Goal: Information Seeking & Learning: Compare options

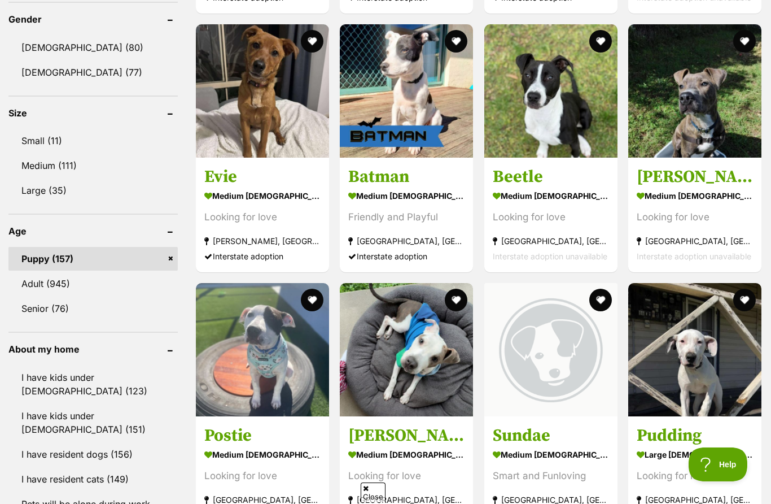
scroll to position [969, 0]
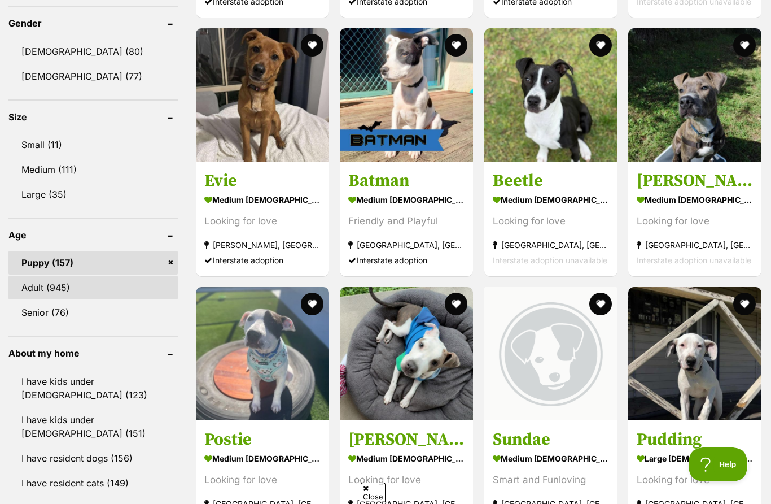
click at [44, 281] on link "Adult (945)" at bounding box center [92, 287] width 169 height 24
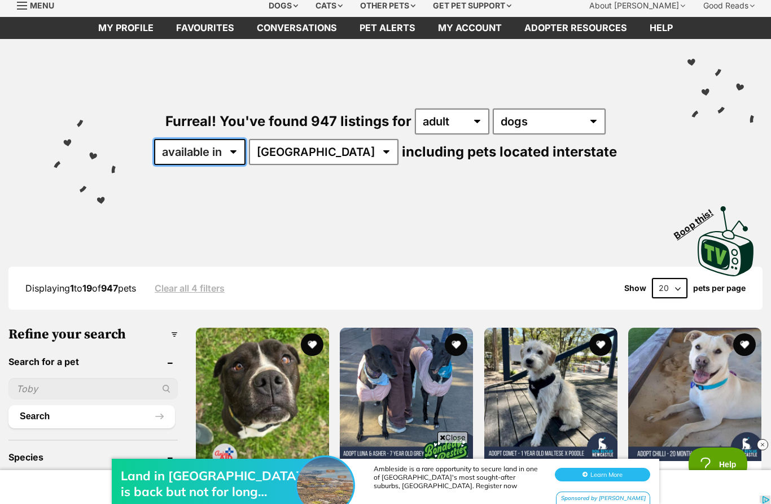
click at [246, 147] on select "available in located in" at bounding box center [199, 152] width 91 height 26
select select "disabled"
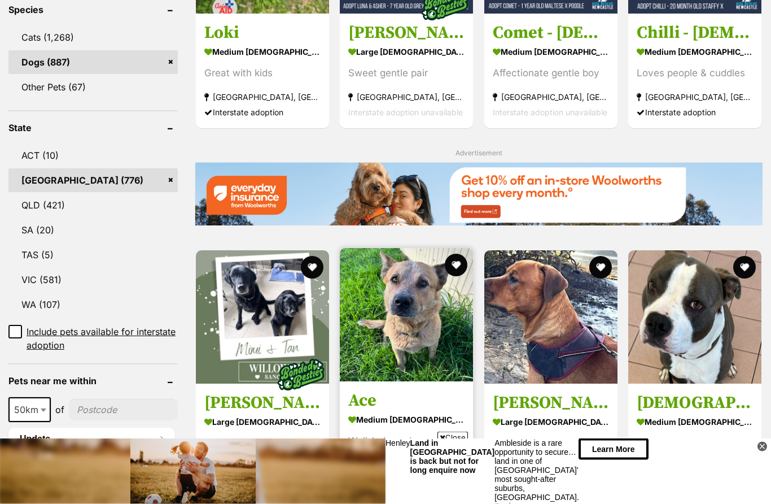
scroll to position [488, 0]
click at [422, 322] on img at bounding box center [406, 314] width 133 height 133
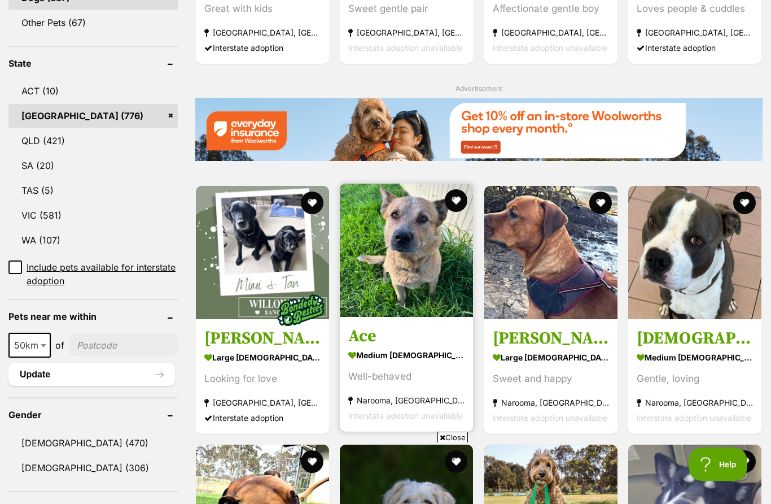
scroll to position [553, 0]
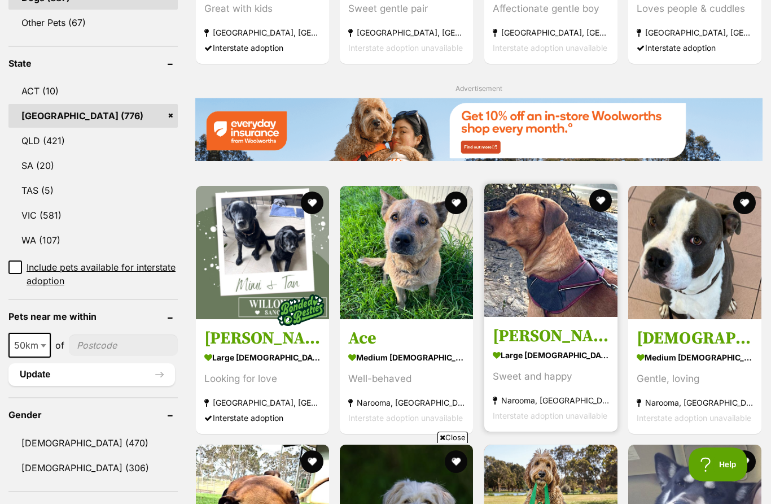
click at [562, 266] on img at bounding box center [550, 249] width 133 height 133
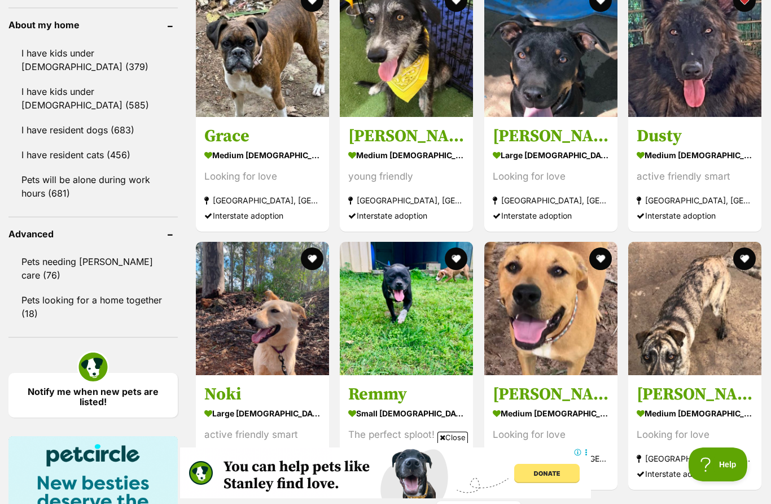
scroll to position [1324, 0]
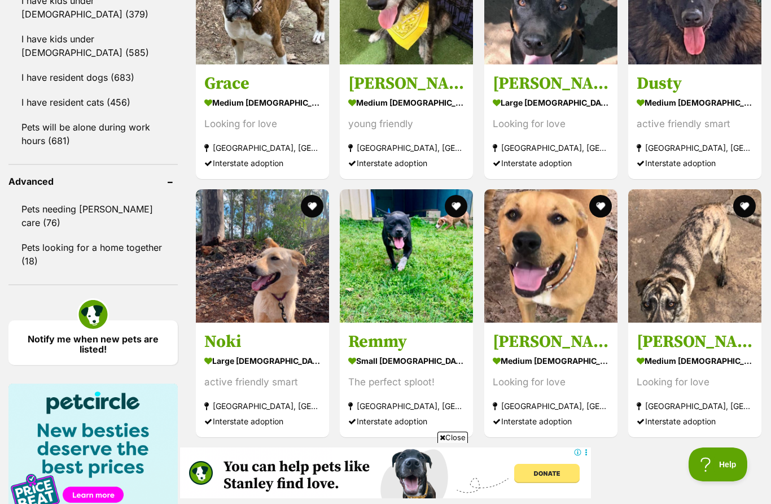
click at [506, 458] on link "Next" at bounding box center [478, 461] width 85 height 27
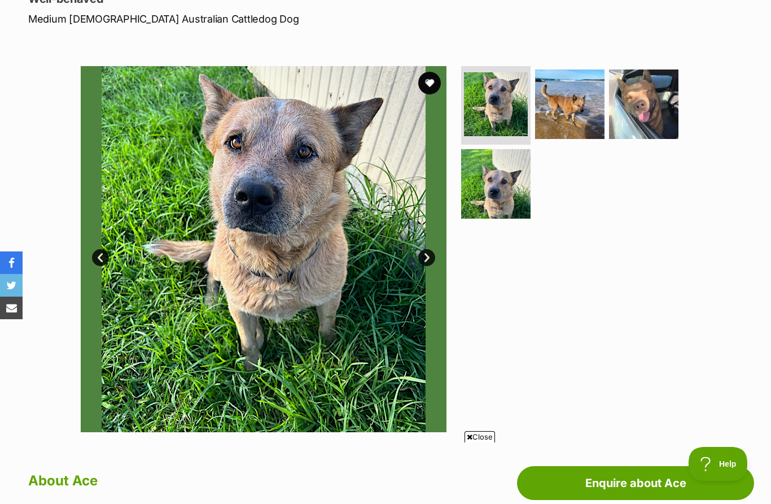
scroll to position [169, 0]
click at [565, 98] on img at bounding box center [569, 103] width 73 height 73
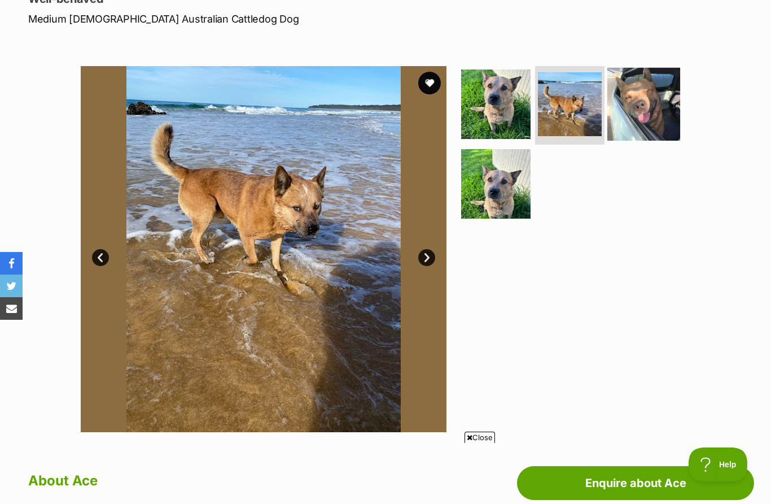
click at [659, 112] on img at bounding box center [643, 103] width 73 height 73
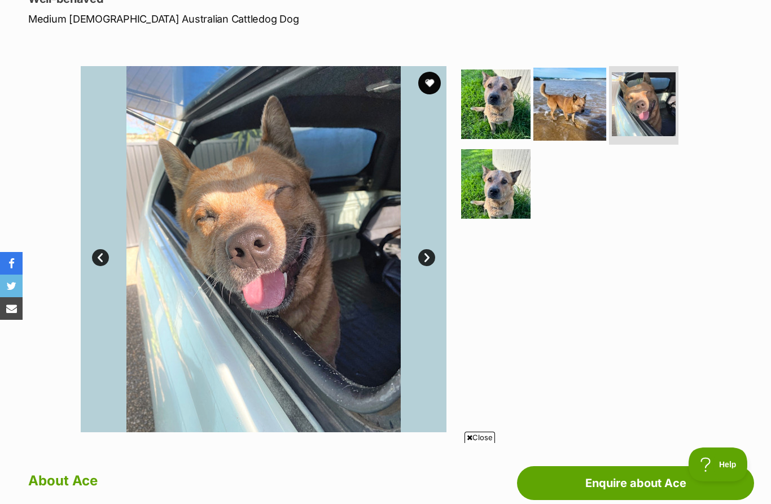
click at [572, 102] on img at bounding box center [569, 103] width 73 height 73
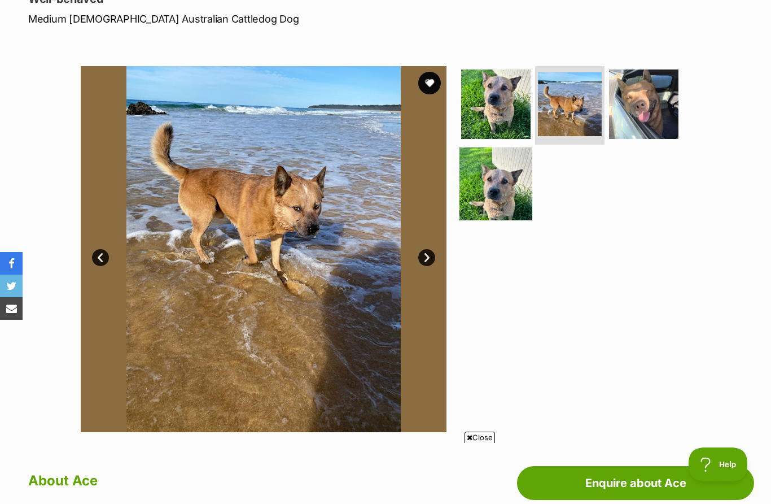
click at [490, 198] on img at bounding box center [496, 183] width 73 height 73
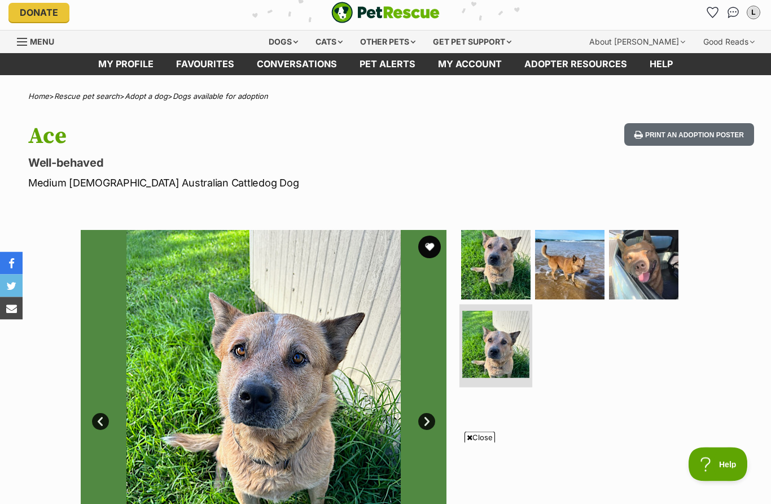
scroll to position [0, 0]
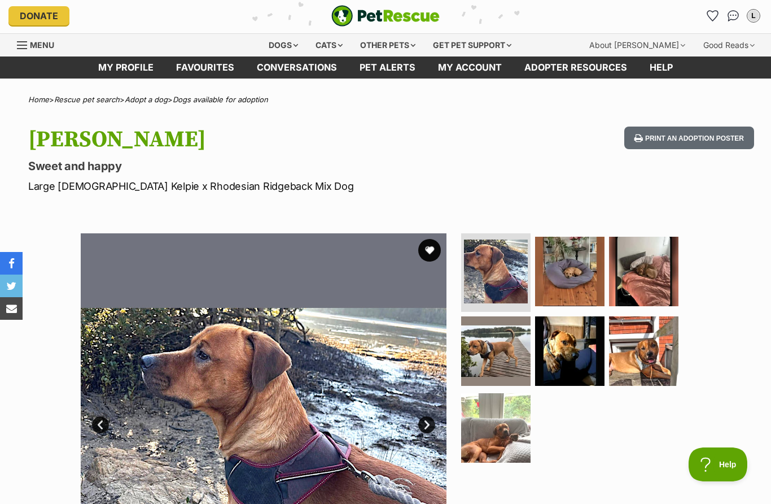
scroll to position [6, 0]
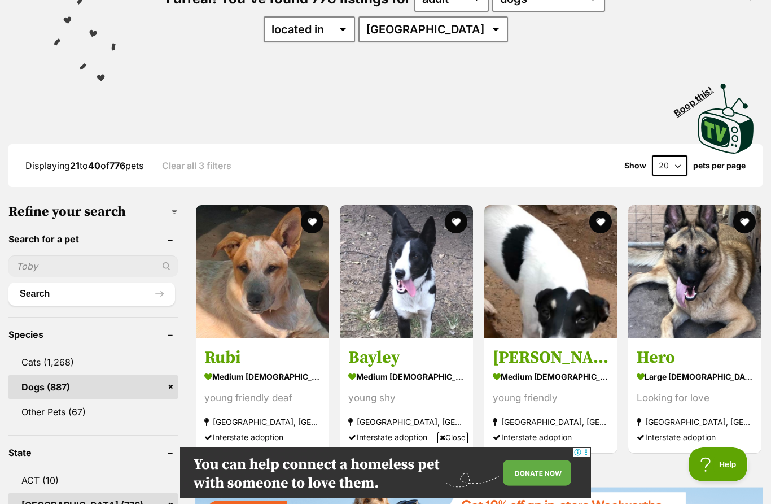
scroll to position [167, 0]
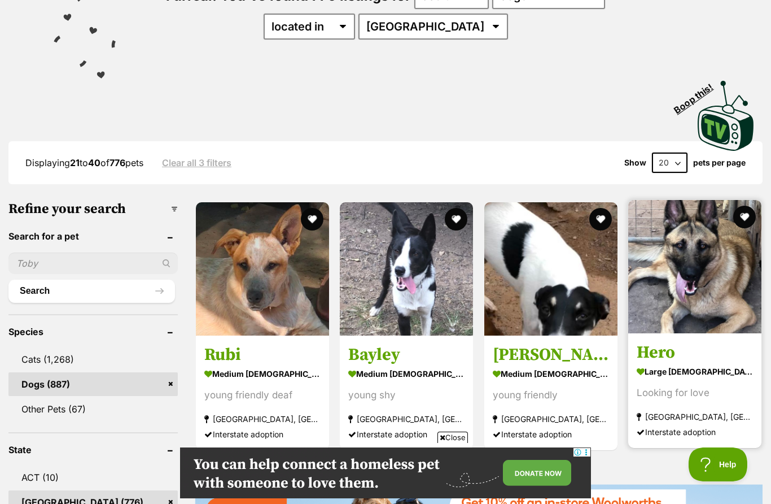
click at [693, 289] on img at bounding box center [694, 266] width 133 height 133
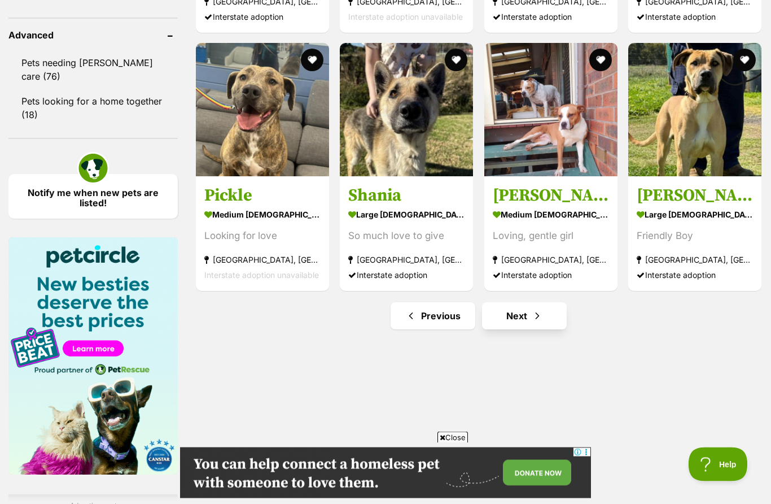
scroll to position [1471, 0]
click at [549, 315] on link "Next" at bounding box center [524, 315] width 85 height 27
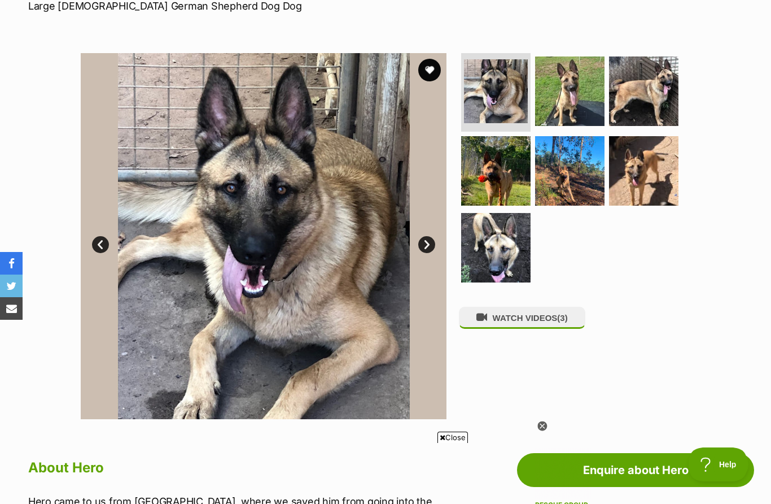
scroll to position [163, 0]
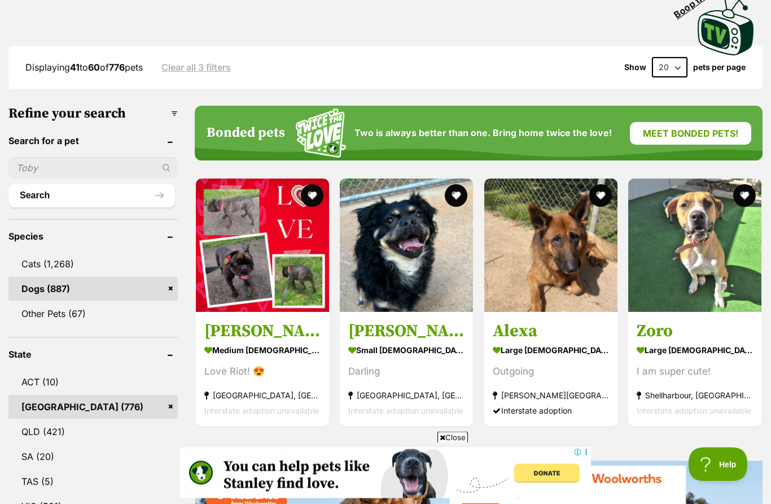
scroll to position [264, 0]
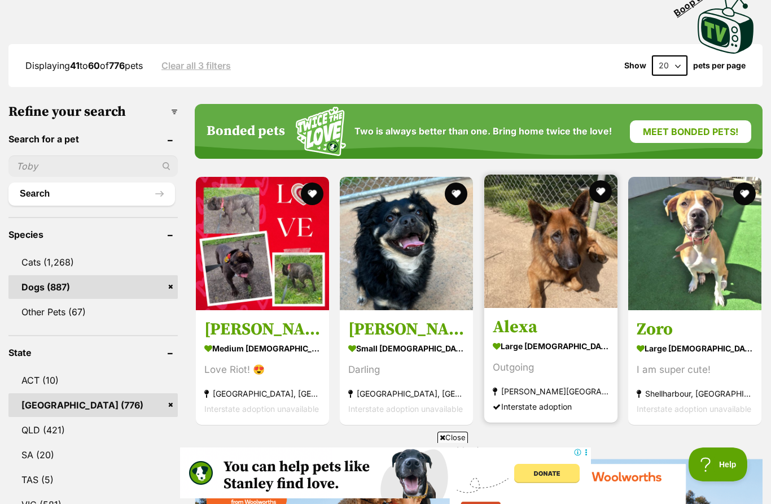
click at [547, 251] on img at bounding box center [550, 240] width 133 height 133
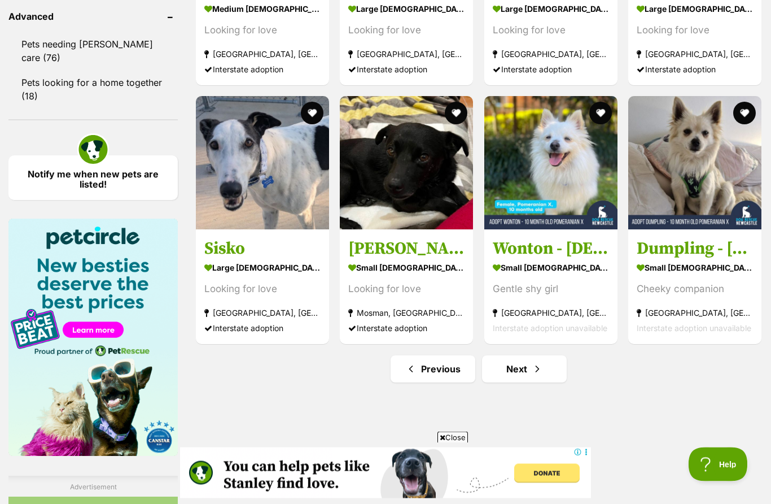
scroll to position [1489, 0]
click at [539, 375] on span "Next page" at bounding box center [537, 369] width 11 height 14
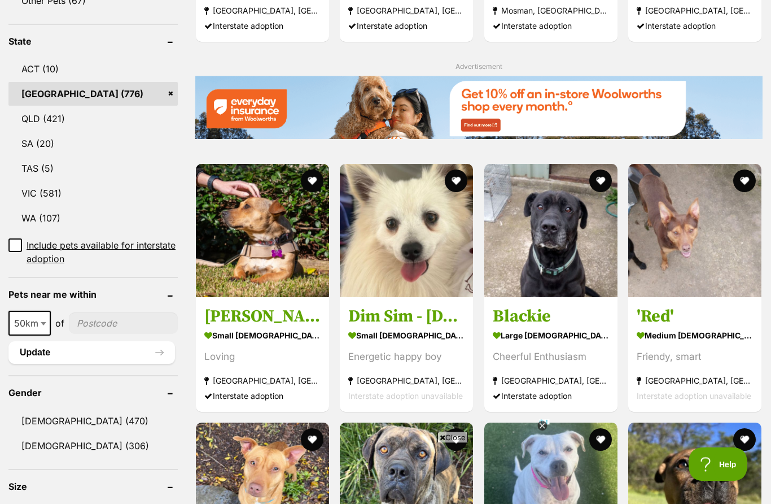
scroll to position [575, 0]
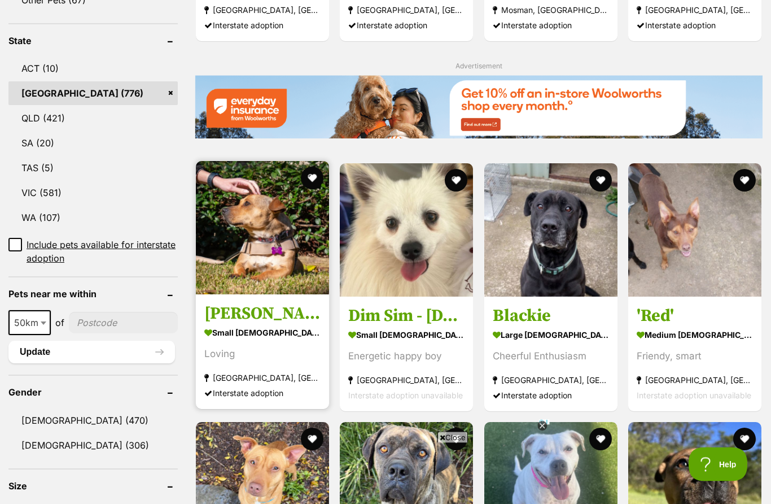
click at [234, 266] on img at bounding box center [262, 227] width 133 height 133
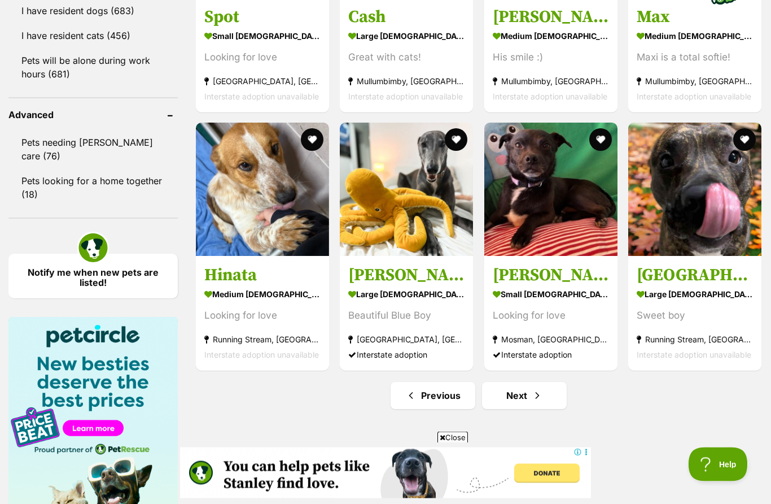
scroll to position [1391, 0]
click at [548, 396] on link "Next" at bounding box center [524, 395] width 85 height 27
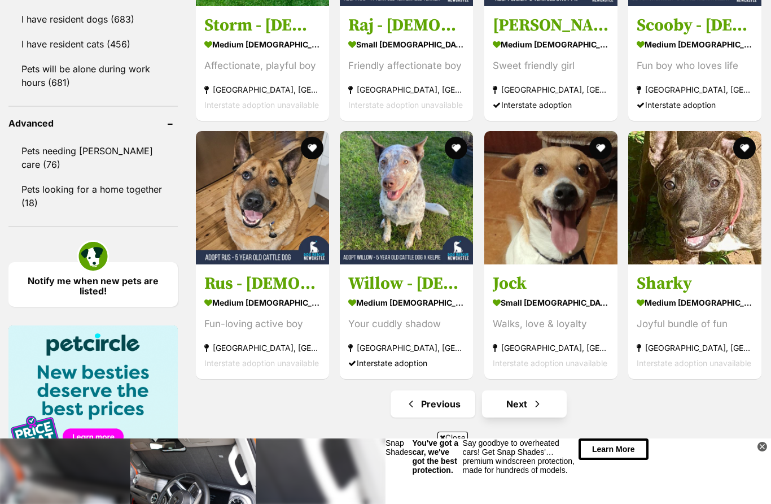
scroll to position [1392, 0]
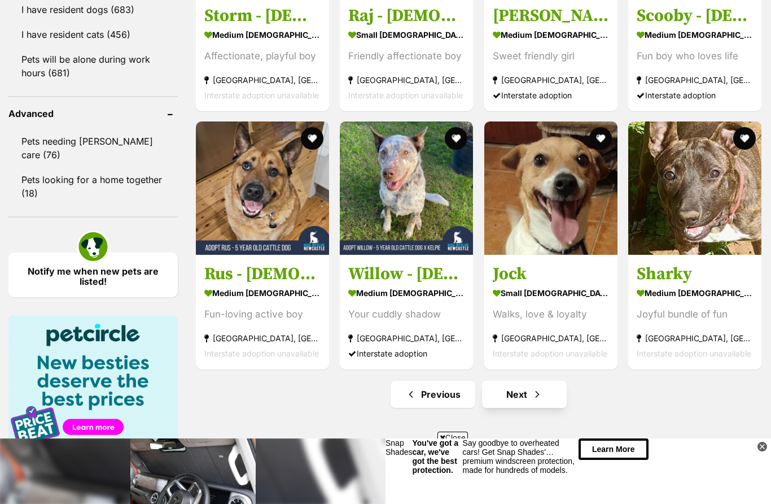
click at [514, 397] on link "Next" at bounding box center [524, 393] width 85 height 27
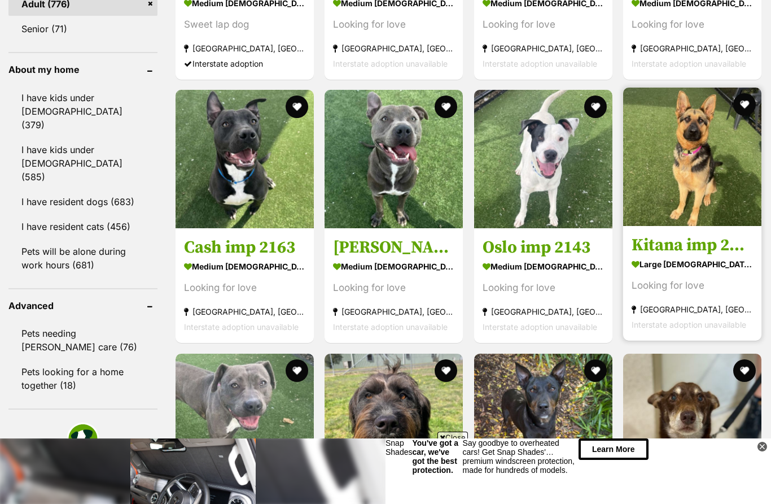
click at [672, 203] on img at bounding box center [692, 157] width 138 height 138
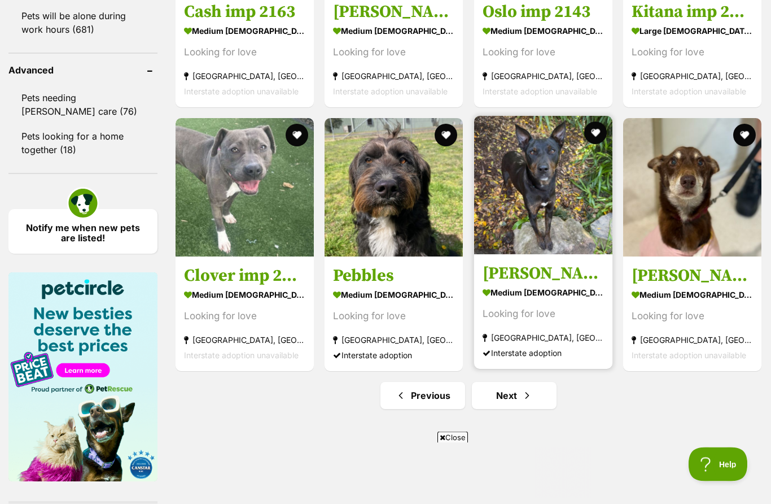
scroll to position [1490, 0]
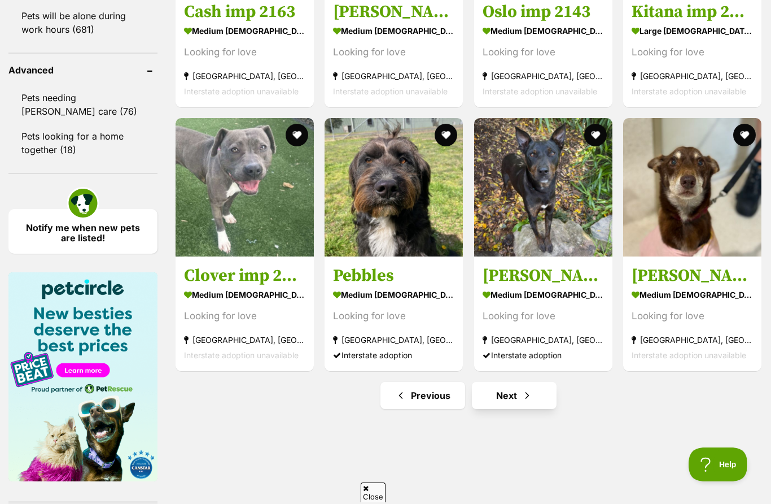
click at [503, 409] on link "Next" at bounding box center [514, 395] width 85 height 27
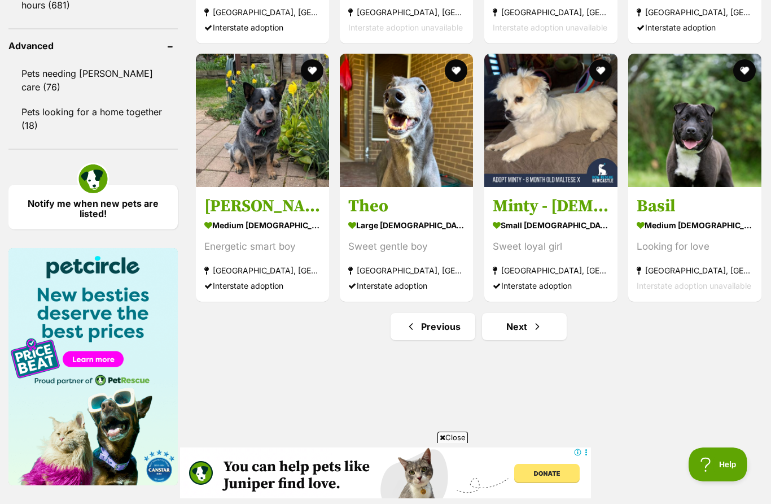
scroll to position [1461, 0]
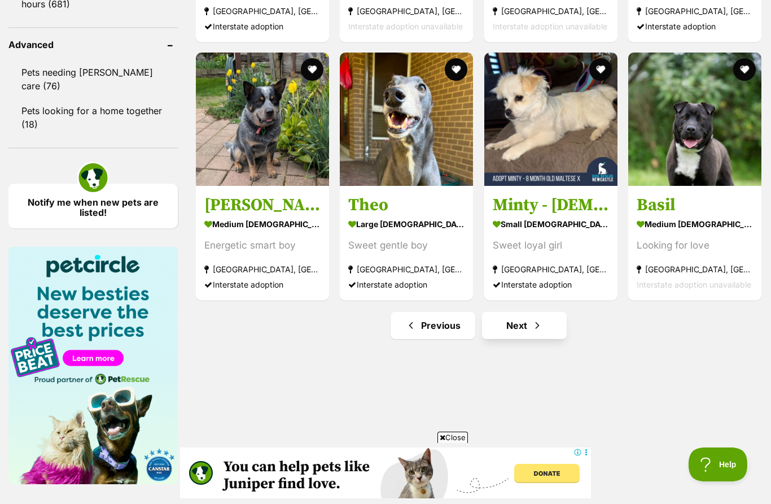
click at [533, 327] on span "Next page" at bounding box center [537, 325] width 11 height 14
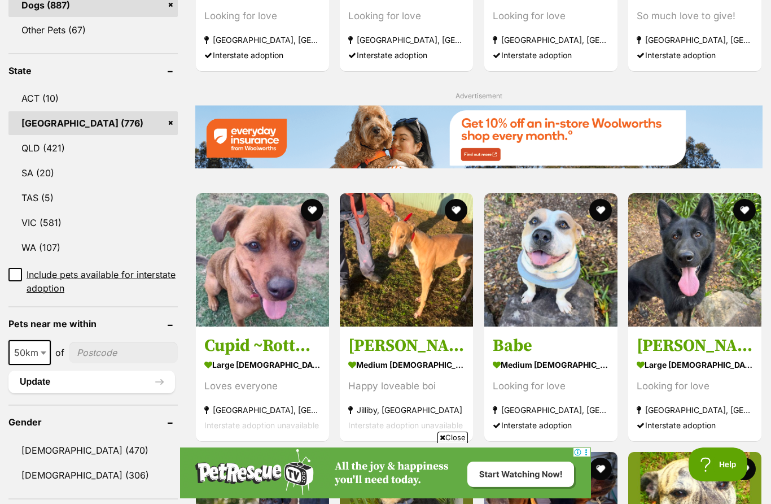
scroll to position [514, 0]
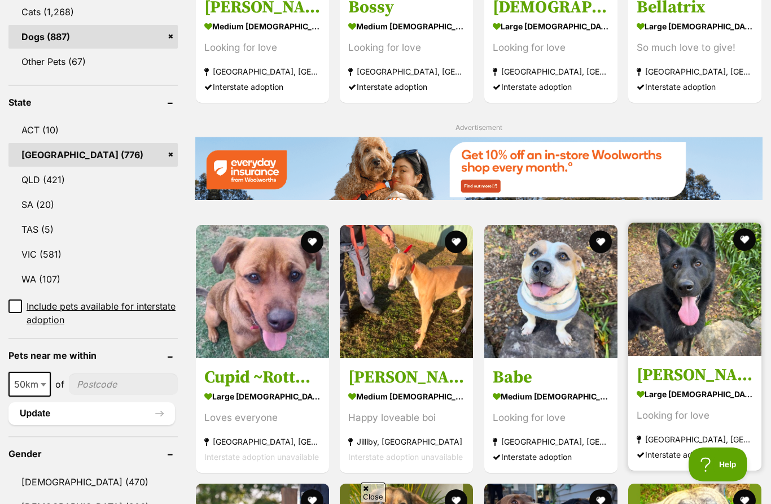
click at [705, 271] on img at bounding box center [694, 288] width 133 height 133
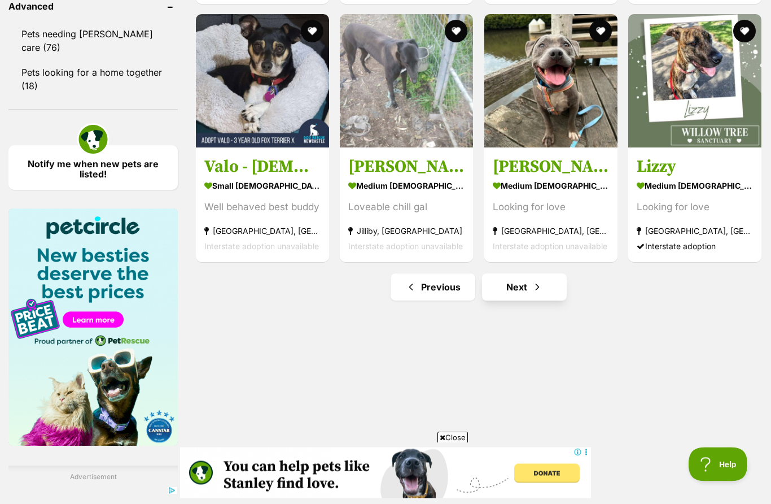
scroll to position [1499, 0]
click at [515, 295] on link "Next" at bounding box center [524, 286] width 85 height 27
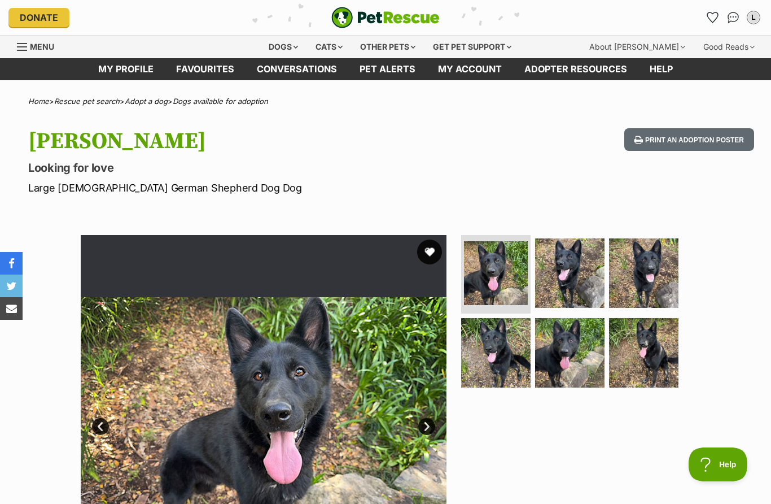
scroll to position [6, 0]
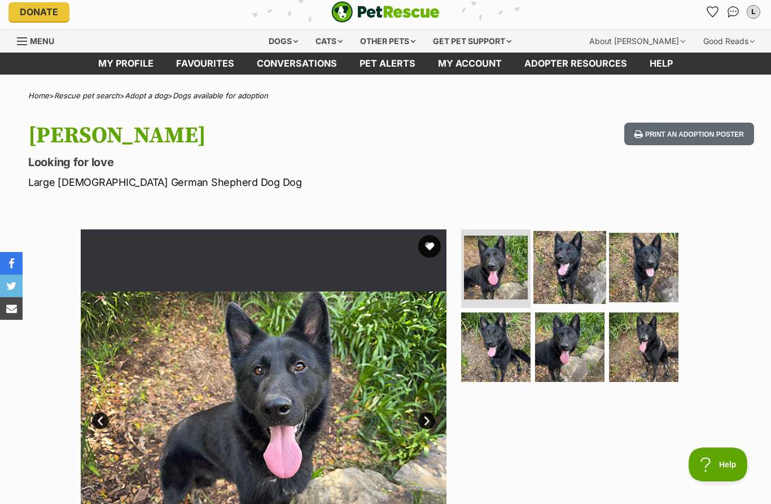
click at [537, 258] on img at bounding box center [569, 266] width 73 height 73
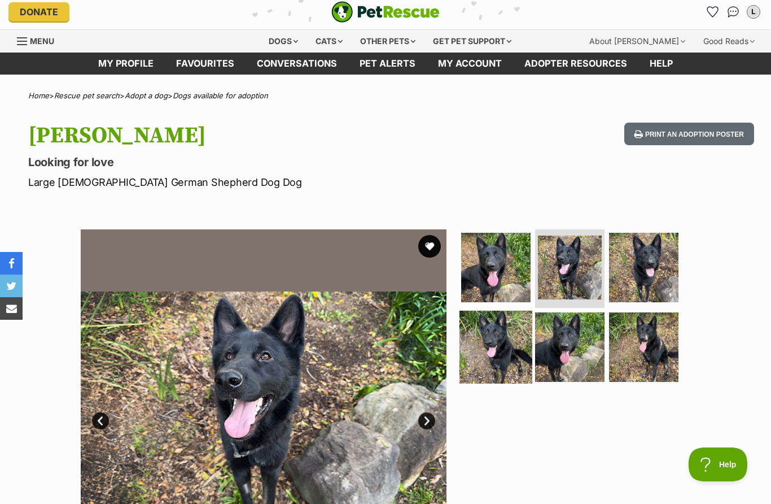
click at [511, 313] on img at bounding box center [496, 346] width 73 height 73
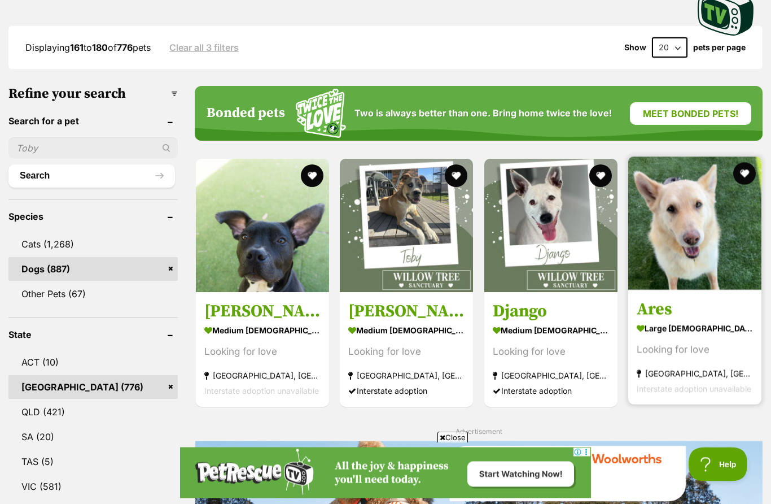
scroll to position [282, 0]
click at [701, 256] on img at bounding box center [694, 222] width 133 height 133
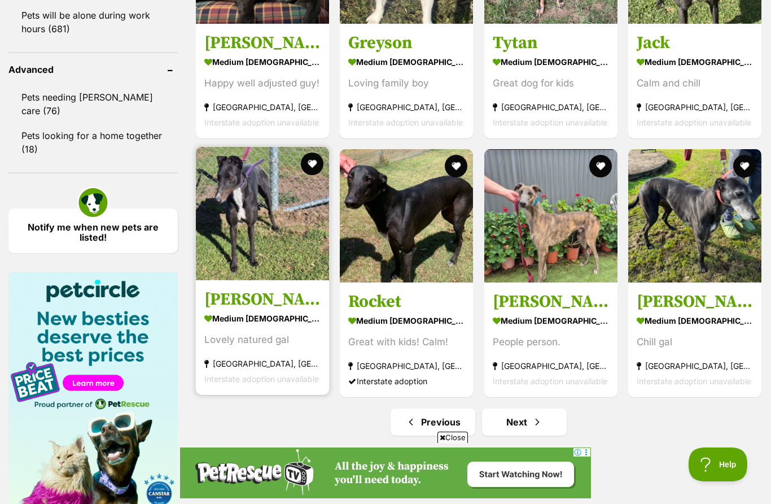
scroll to position [1529, 0]
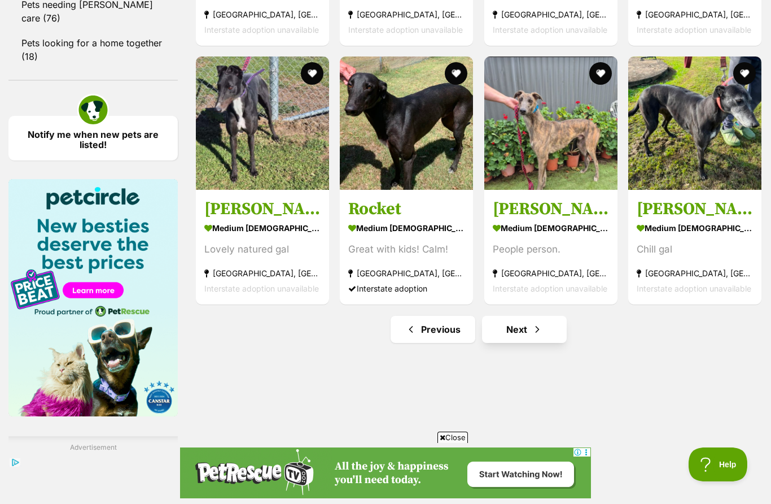
click at [532, 340] on link "Next" at bounding box center [524, 329] width 85 height 27
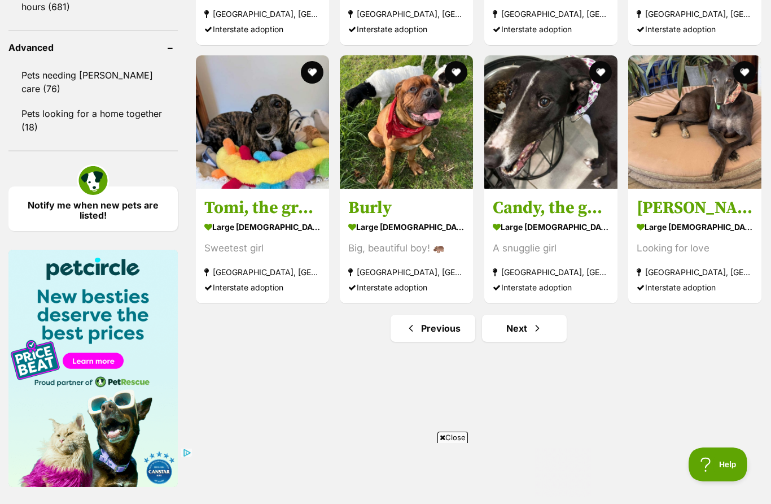
scroll to position [1493, 0]
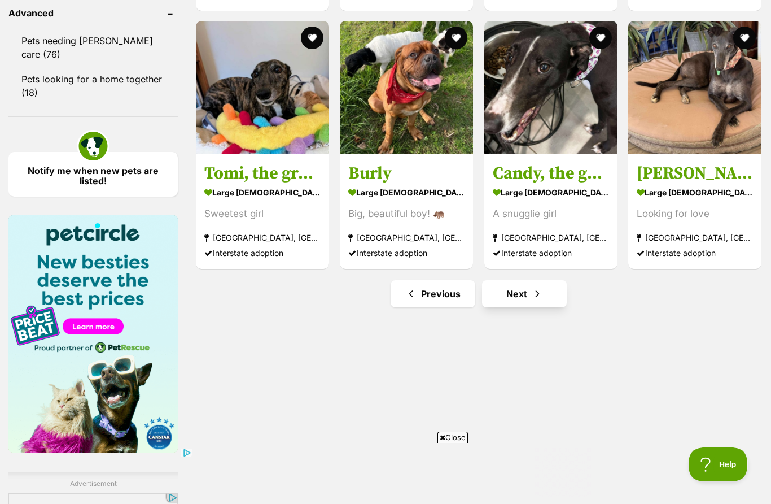
click at [527, 299] on link "Next" at bounding box center [524, 293] width 85 height 27
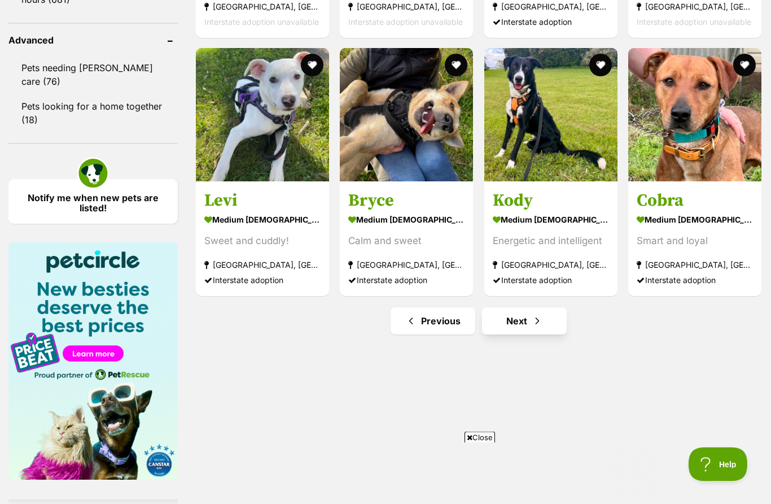
scroll to position [1490, 0]
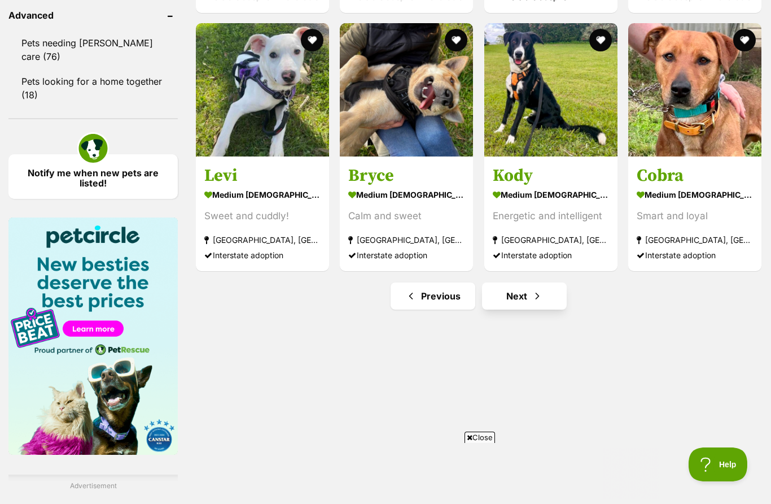
click at [518, 302] on link "Next" at bounding box center [524, 295] width 85 height 27
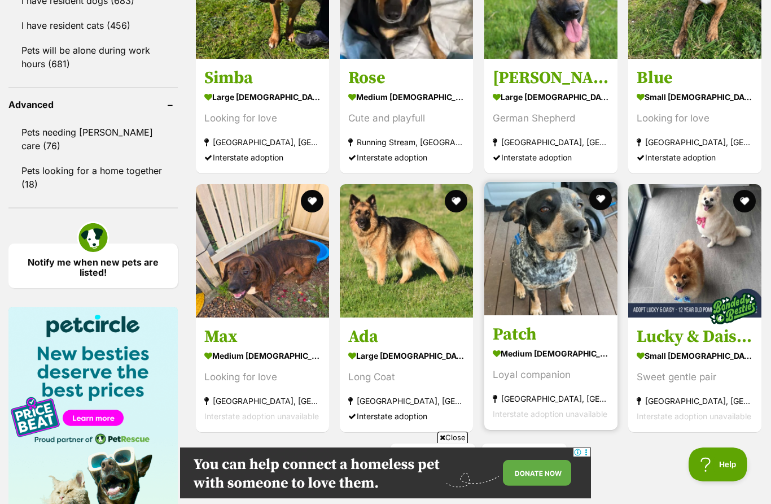
click at [571, 243] on img at bounding box center [550, 248] width 133 height 133
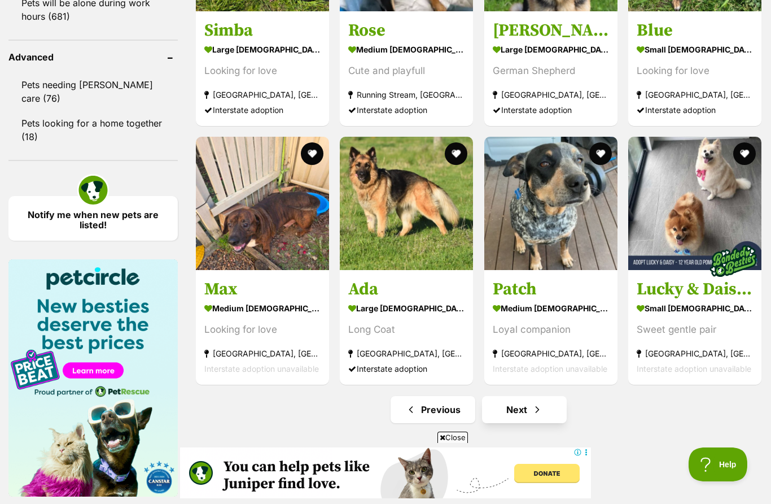
click at [532, 407] on span "Next page" at bounding box center [537, 410] width 11 height 14
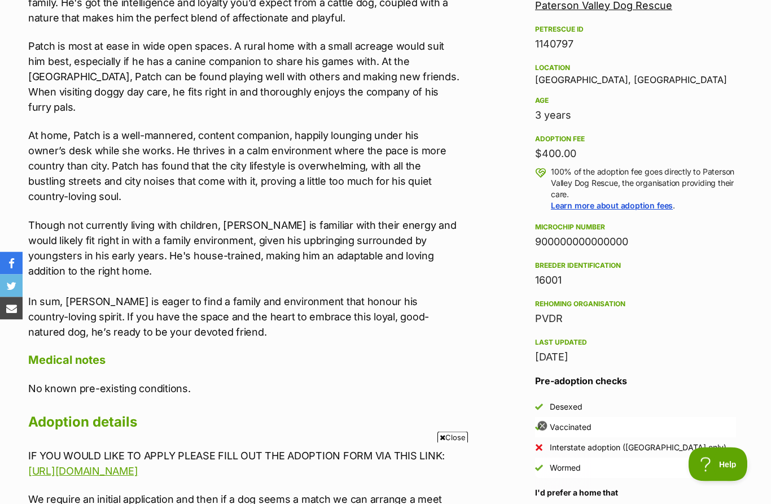
scroll to position [731, 0]
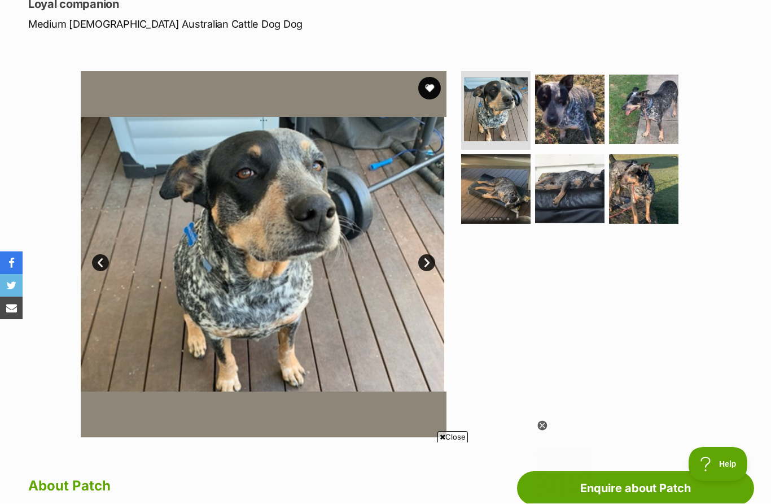
click at [420, 260] on link "Next" at bounding box center [426, 263] width 17 height 17
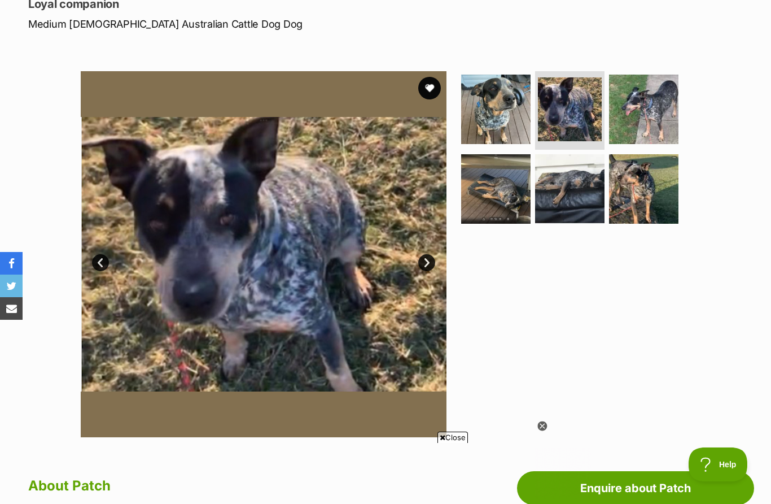
click at [425, 261] on link "Next" at bounding box center [426, 262] width 17 height 17
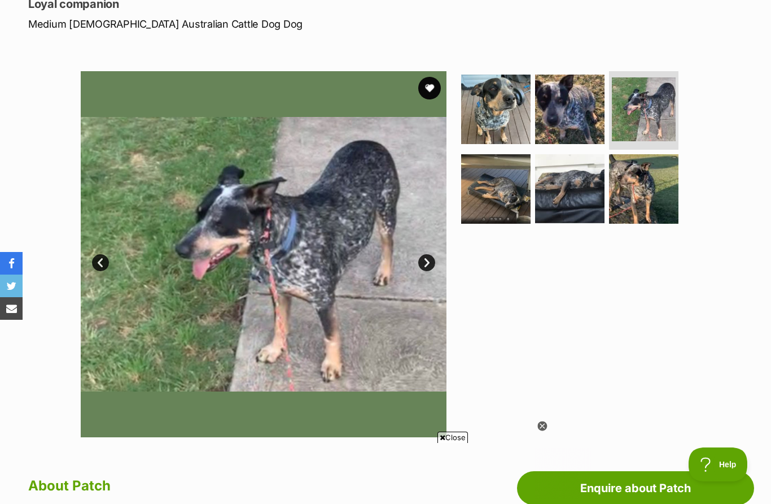
click at [421, 259] on link "Next" at bounding box center [426, 262] width 17 height 17
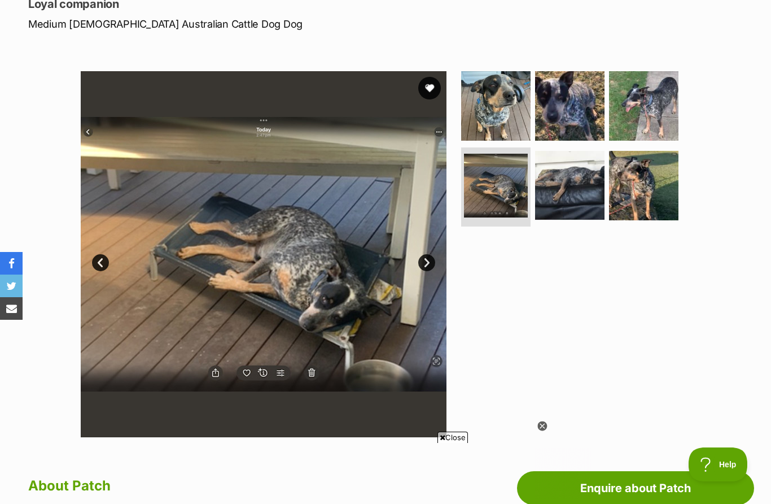
click at [431, 263] on link "Next" at bounding box center [426, 262] width 17 height 17
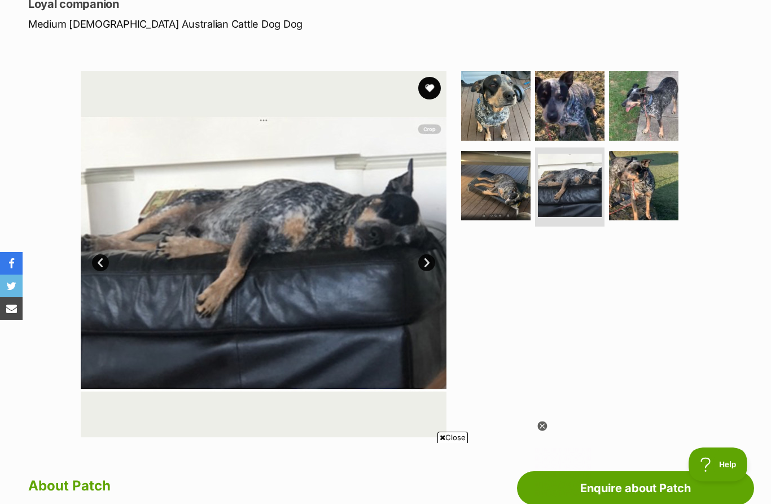
click at [429, 263] on link "Next" at bounding box center [426, 262] width 17 height 17
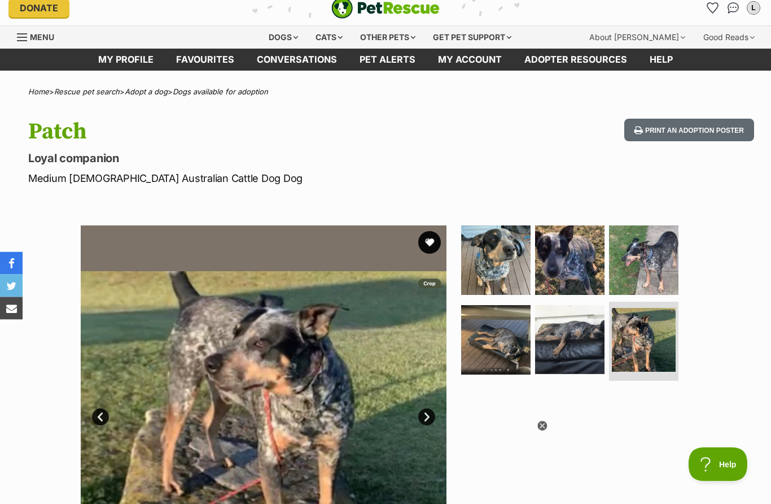
scroll to position [0, 0]
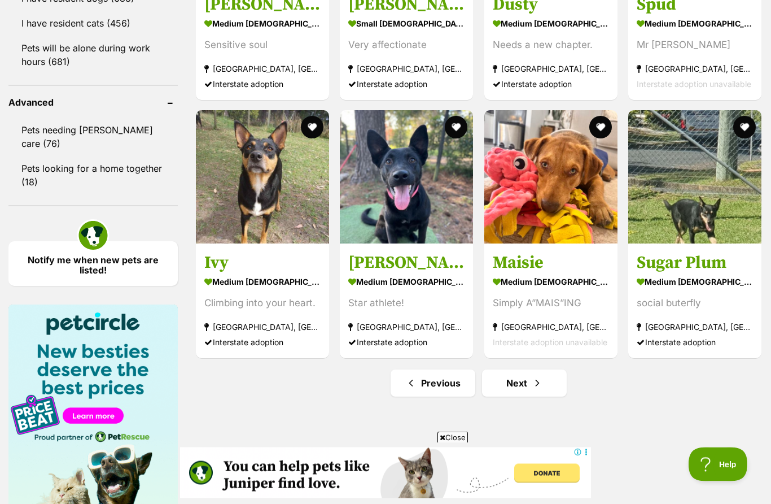
scroll to position [1402, 0]
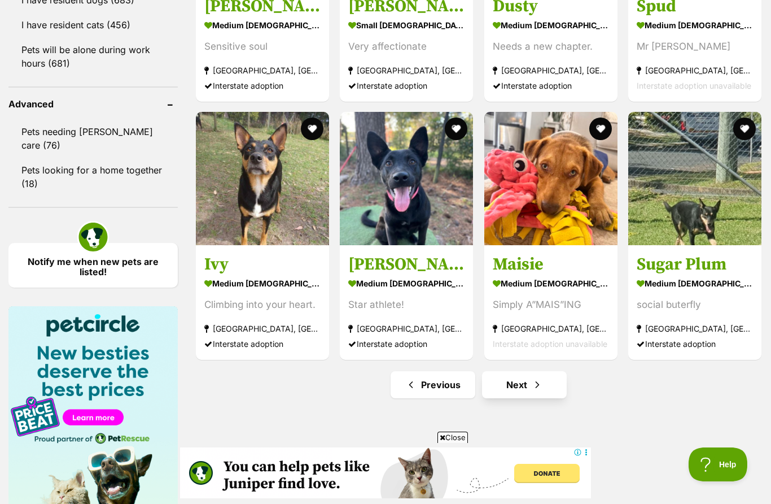
click at [547, 385] on link "Next" at bounding box center [524, 384] width 85 height 27
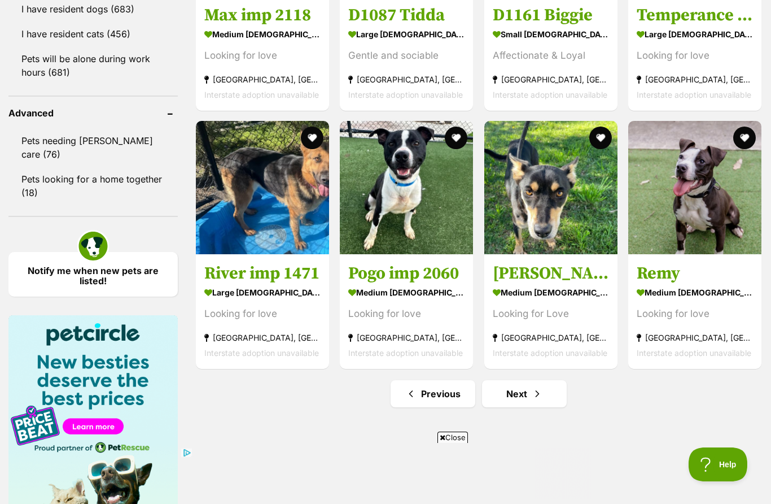
scroll to position [1411, 0]
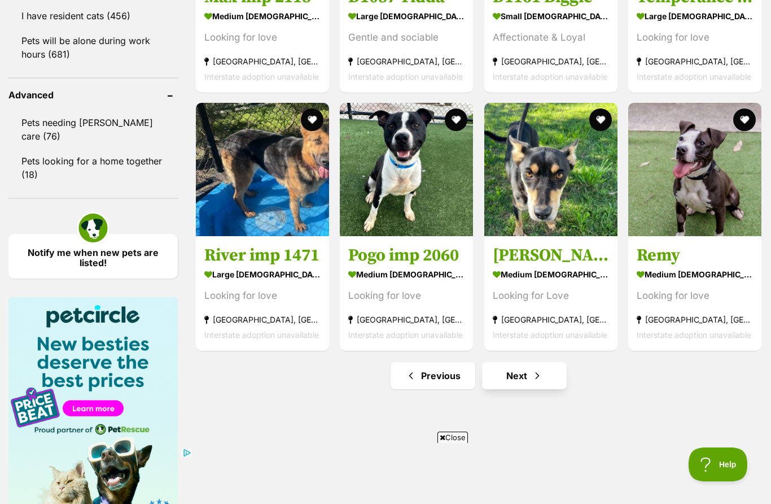
click at [544, 375] on link "Next" at bounding box center [524, 375] width 85 height 27
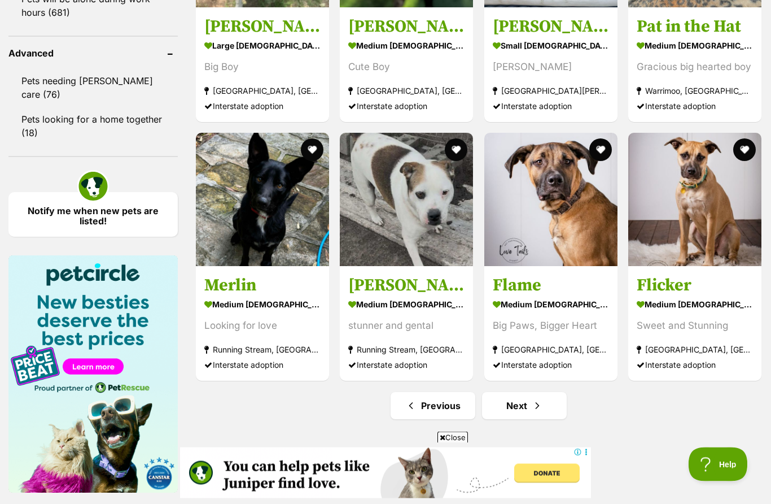
scroll to position [1452, 0]
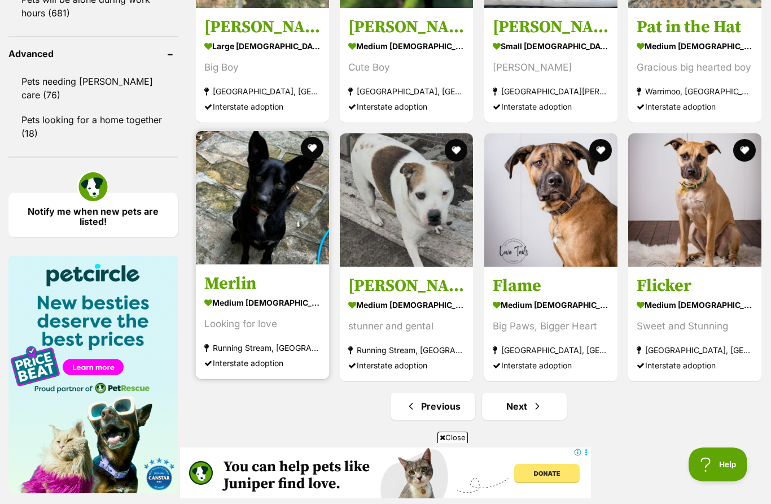
click at [272, 220] on img at bounding box center [262, 197] width 133 height 133
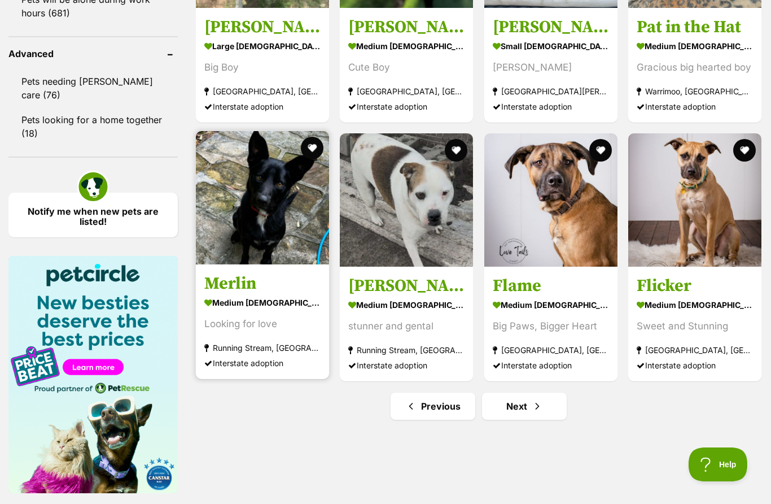
scroll to position [1500, 0]
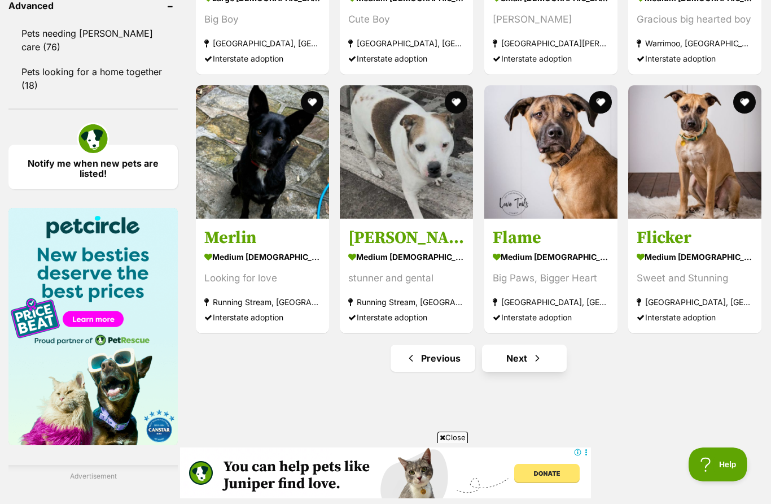
click at [543, 357] on span "Next page" at bounding box center [537, 358] width 11 height 14
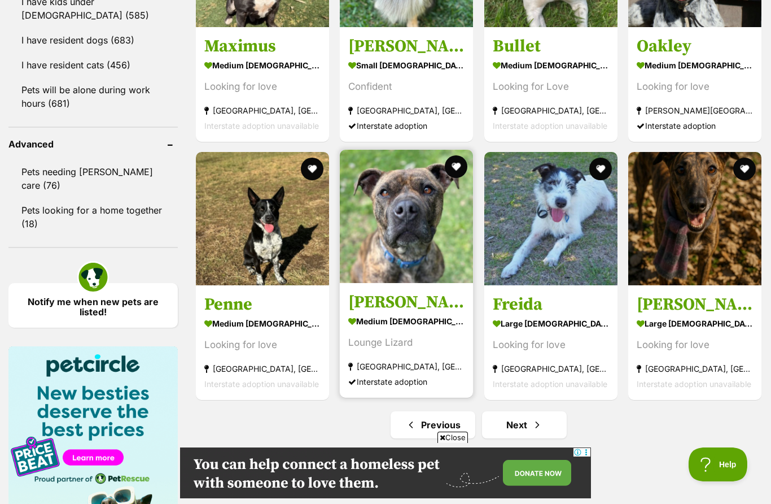
scroll to position [1373, 0]
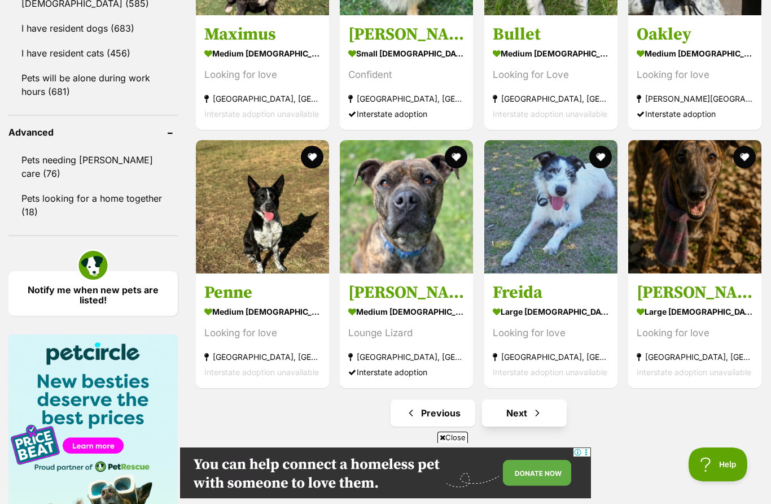
click at [492, 417] on link "Next" at bounding box center [524, 412] width 85 height 27
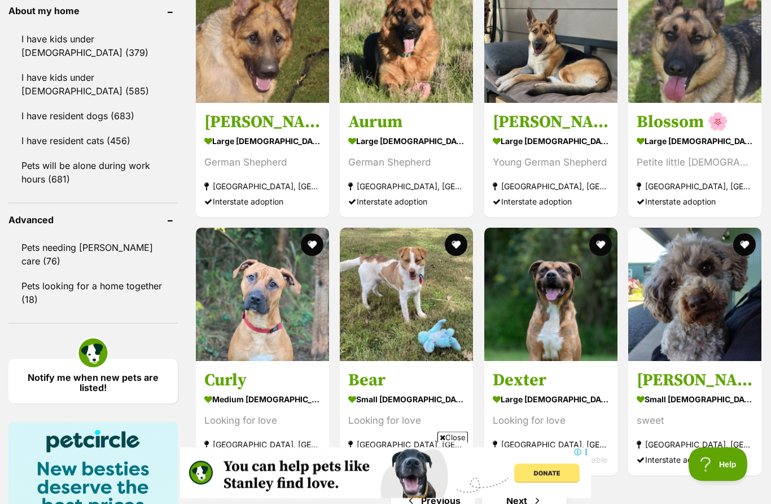
scroll to position [1383, 0]
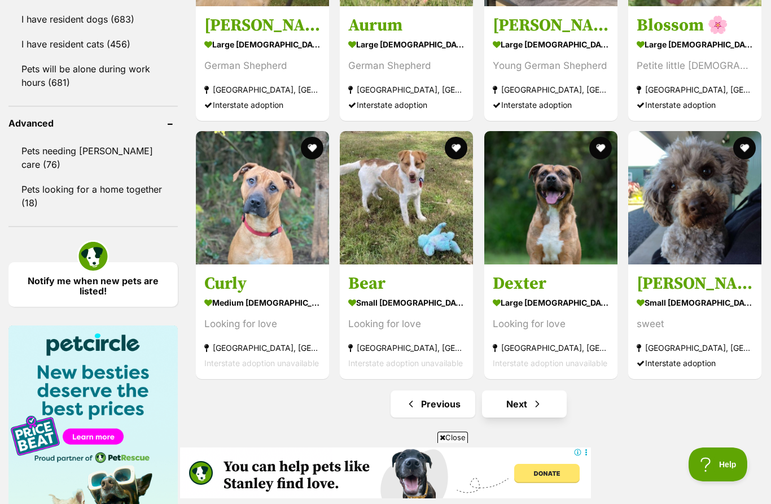
click at [536, 417] on link "Next" at bounding box center [524, 403] width 85 height 27
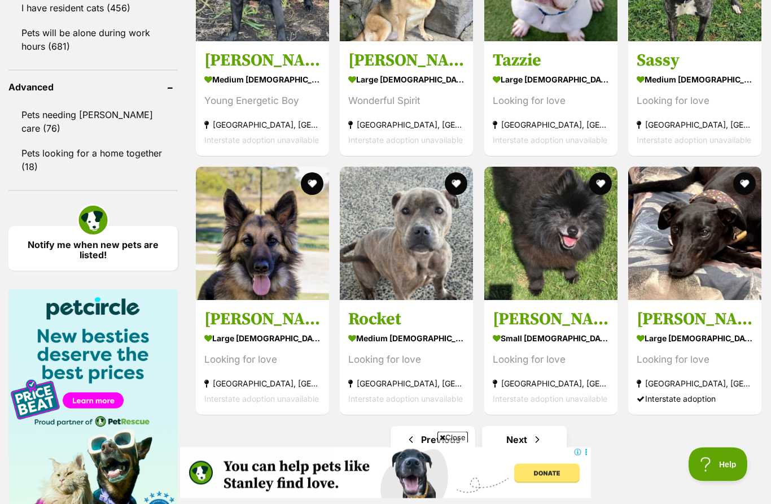
scroll to position [1419, 0]
click at [532, 442] on span "Next page" at bounding box center [537, 439] width 11 height 14
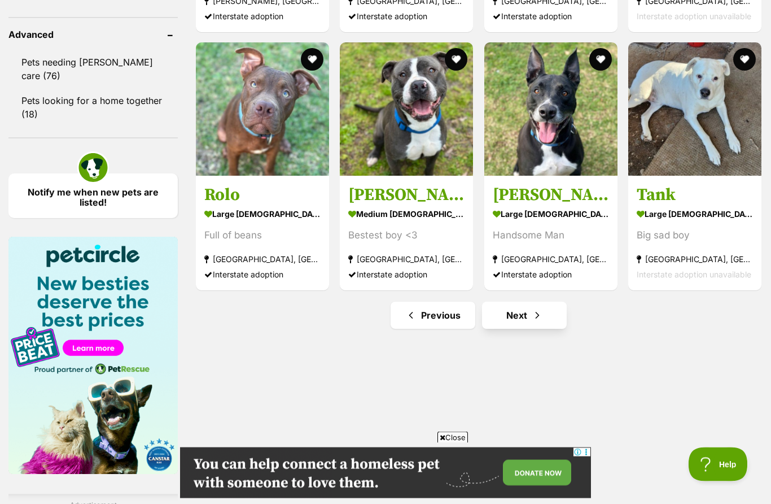
scroll to position [1471, 0]
click at [527, 318] on link "Next" at bounding box center [524, 314] width 85 height 27
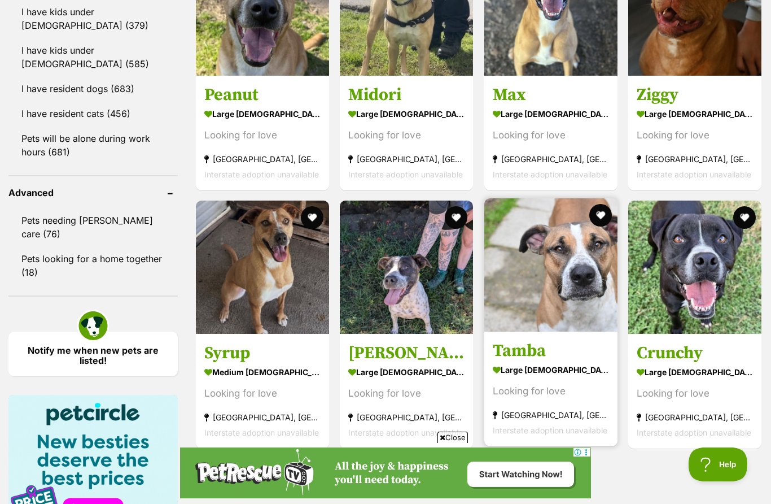
scroll to position [1398, 0]
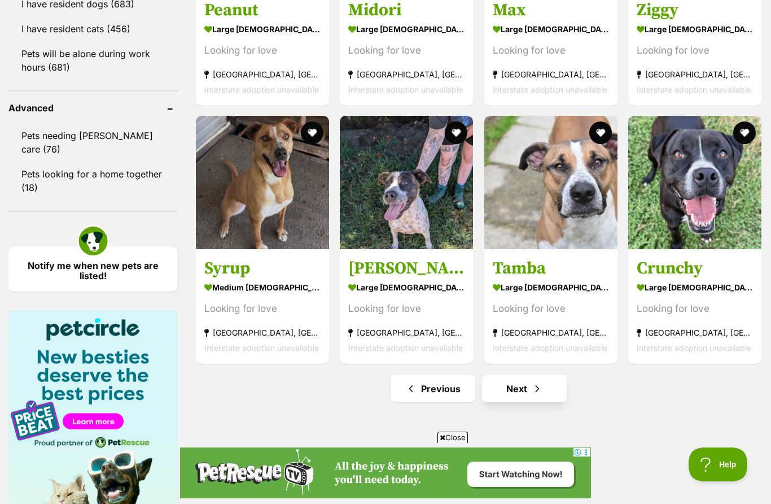
click at [527, 393] on link "Next" at bounding box center [524, 388] width 85 height 27
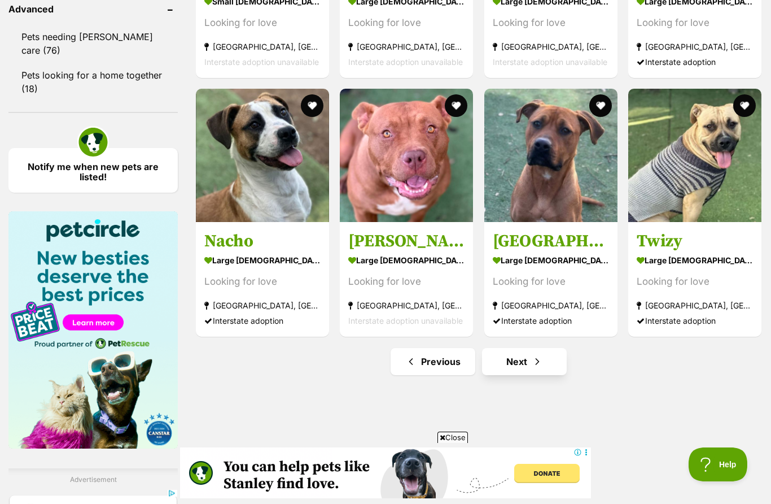
click at [530, 368] on link "Next" at bounding box center [524, 361] width 85 height 27
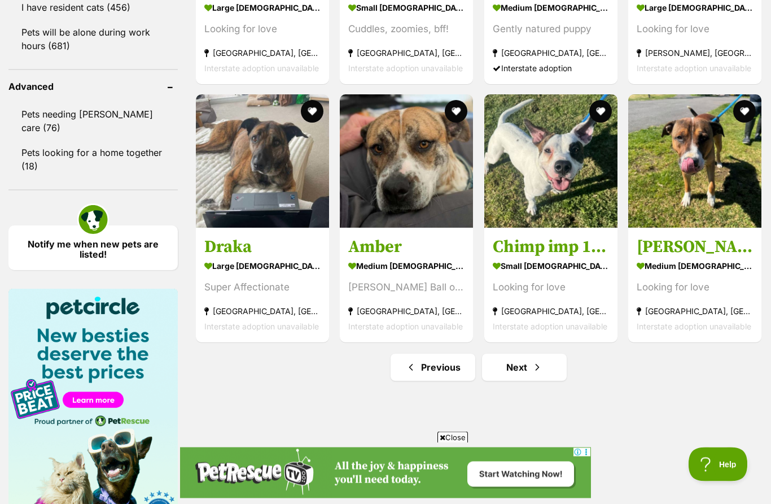
scroll to position [1428, 0]
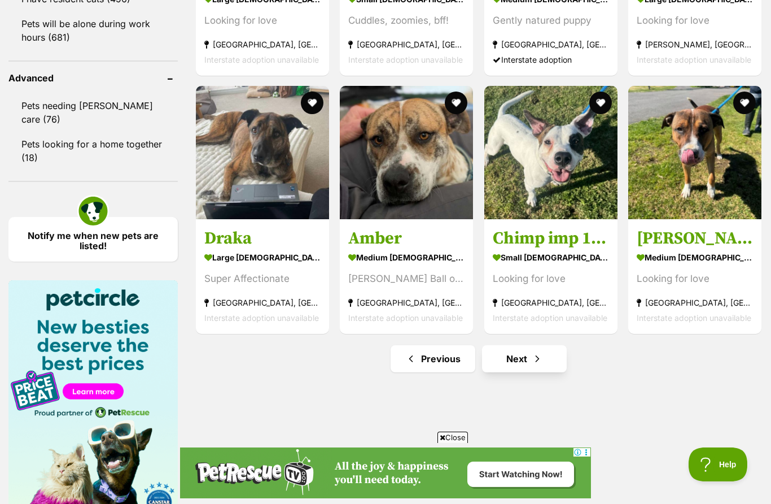
click at [521, 366] on link "Next" at bounding box center [524, 358] width 85 height 27
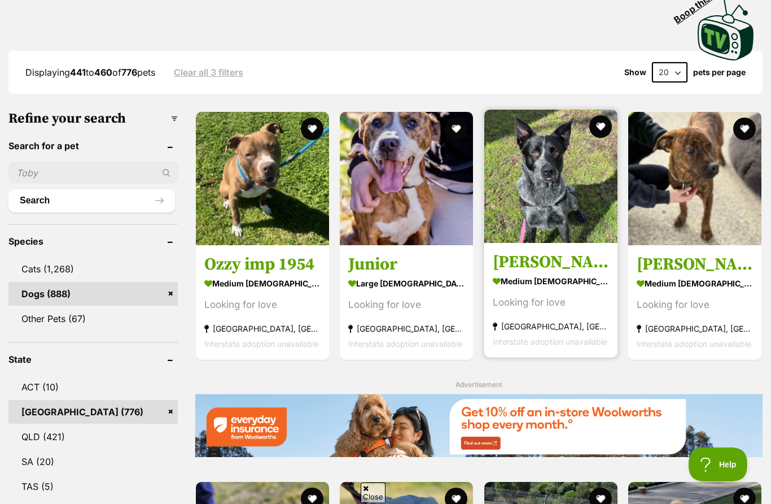
click at [522, 205] on img at bounding box center [550, 176] width 133 height 133
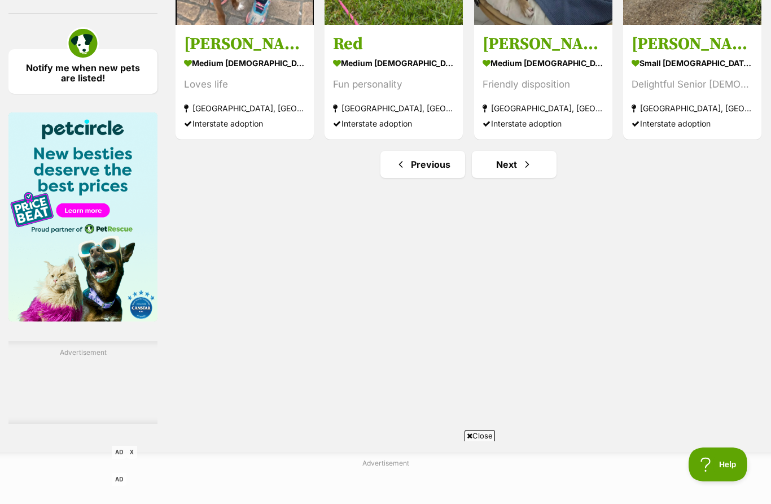
scroll to position [1651, 0]
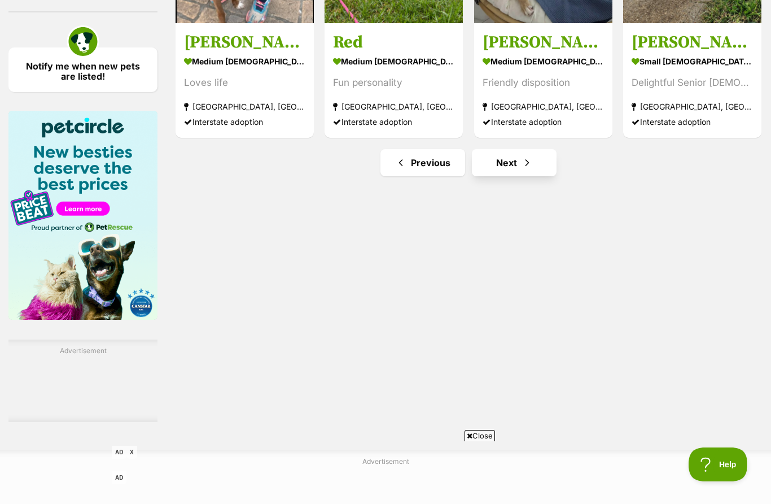
click at [489, 176] on link "Next" at bounding box center [514, 162] width 85 height 27
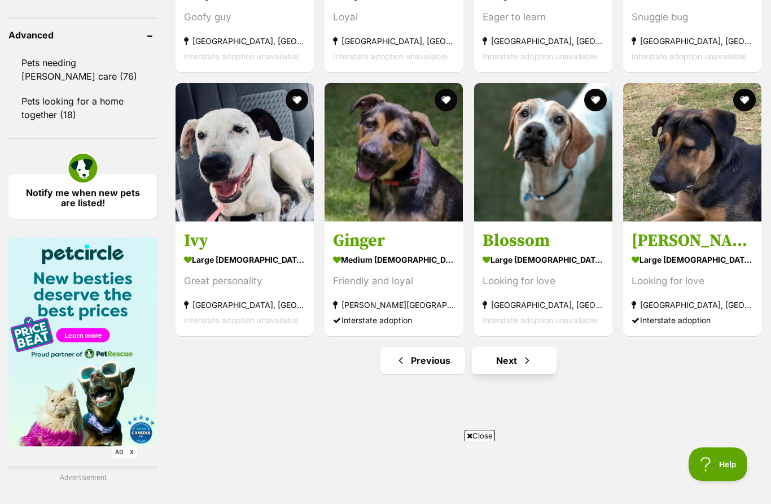
scroll to position [1525, 0]
click at [491, 374] on link "Next" at bounding box center [514, 360] width 85 height 27
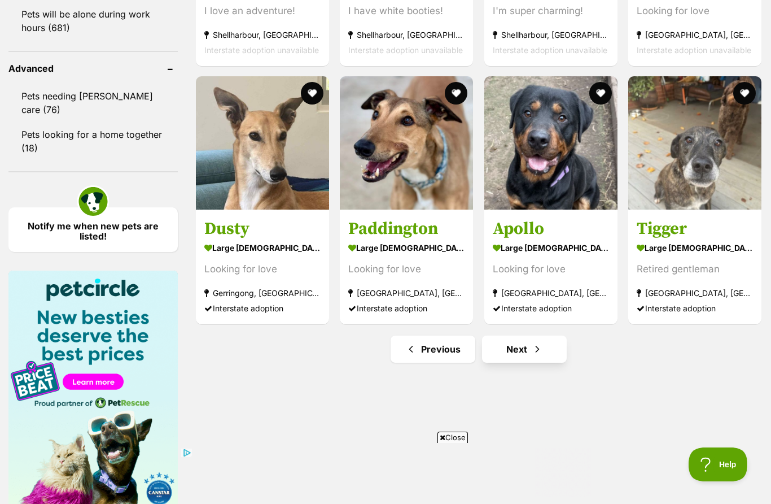
click at [518, 348] on link "Next" at bounding box center [524, 348] width 85 height 27
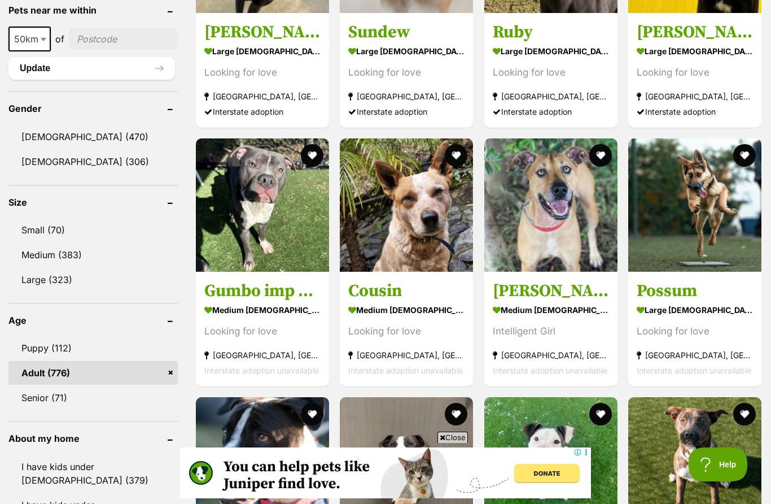
scroll to position [907, 0]
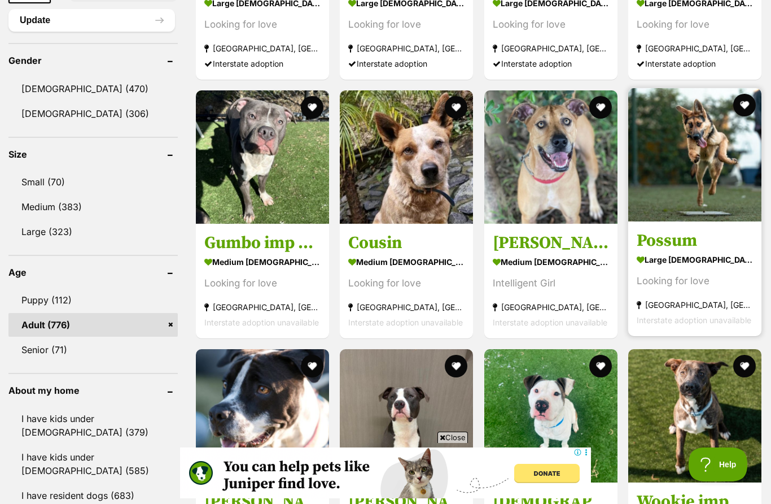
click at [685, 151] on img at bounding box center [694, 154] width 133 height 133
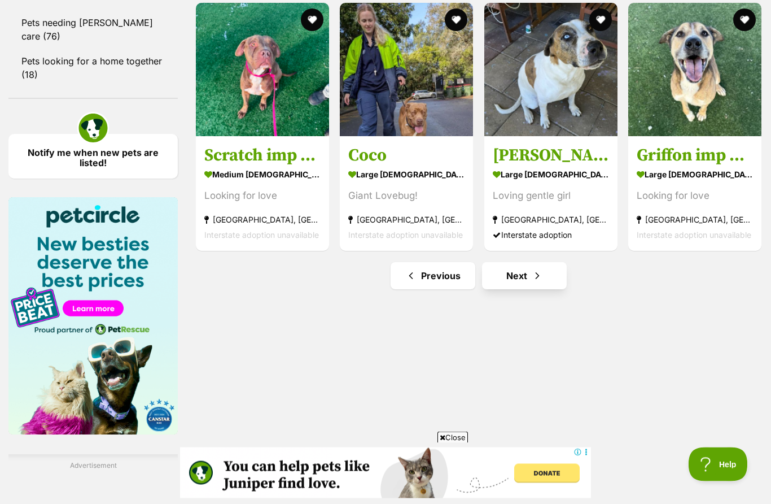
scroll to position [1511, 0]
click at [506, 276] on link "Next" at bounding box center [524, 275] width 85 height 27
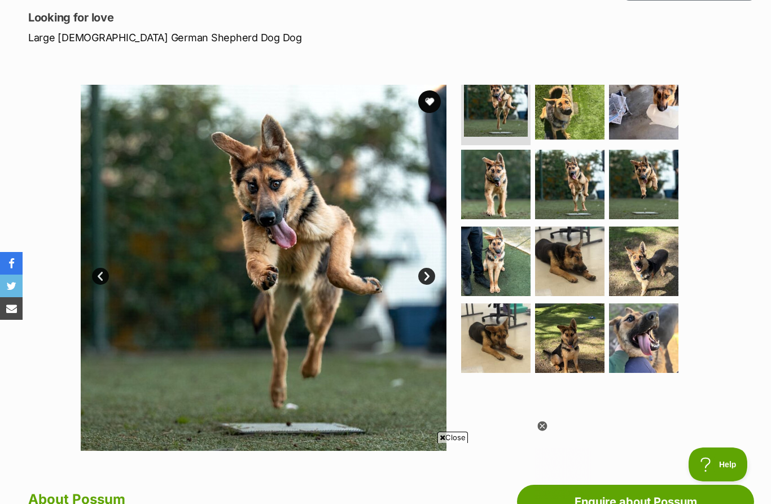
scroll to position [129, 0]
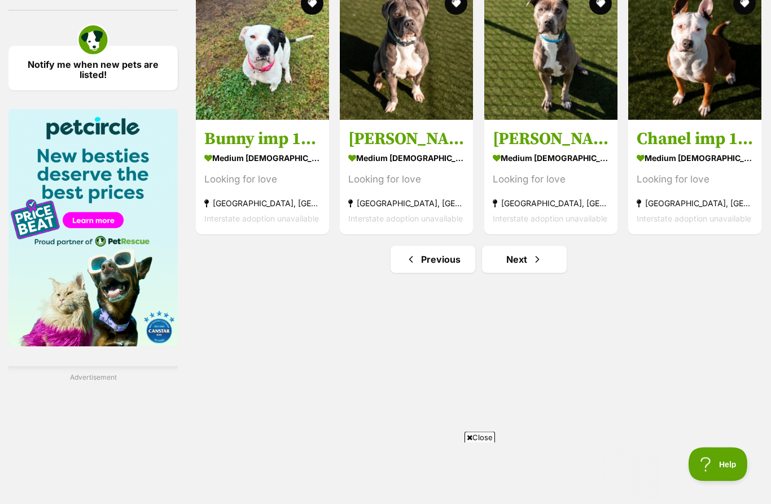
scroll to position [1599, 0]
click at [520, 259] on link "Next" at bounding box center [524, 259] width 85 height 27
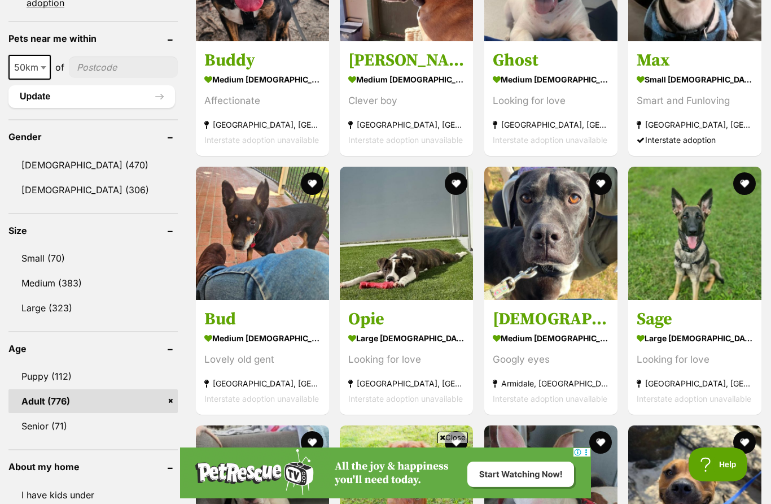
scroll to position [850, 0]
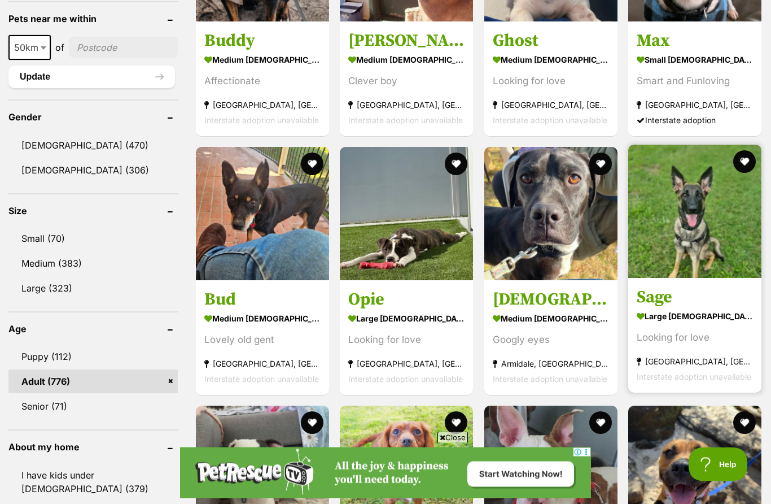
click at [689, 218] on img at bounding box center [694, 211] width 133 height 133
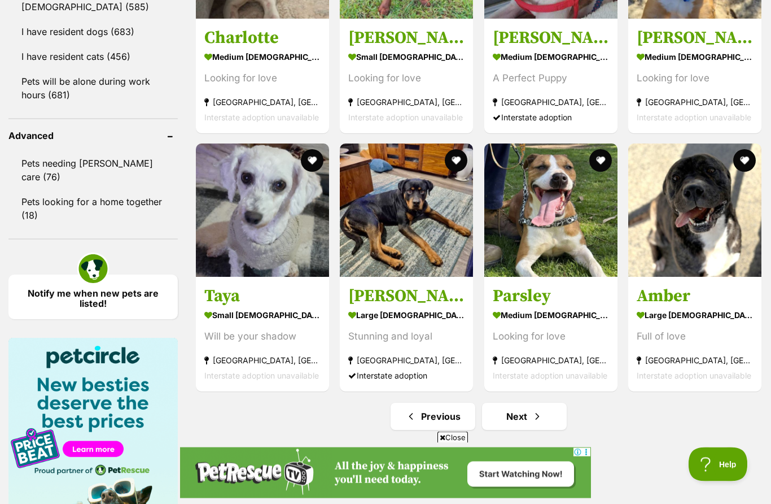
scroll to position [1370, 0]
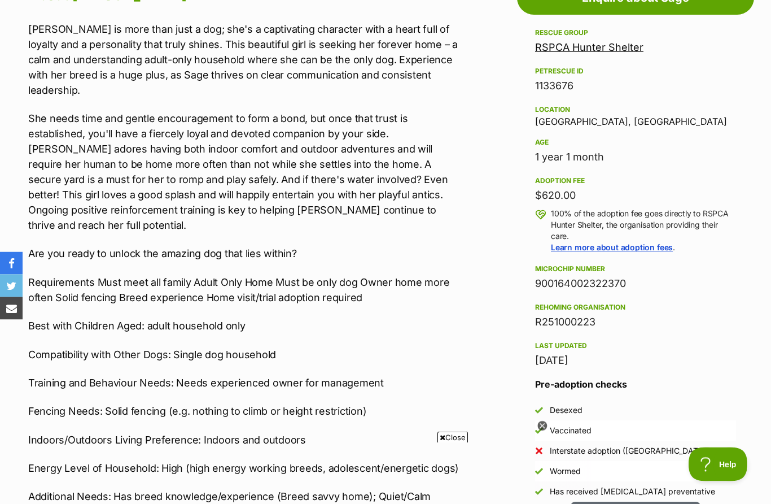
scroll to position [654, 0]
